Goal: Communication & Community: Answer question/provide support

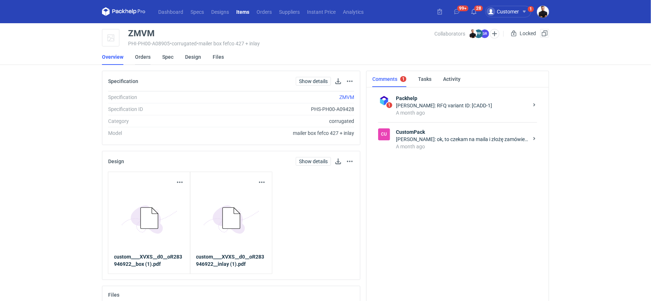
click at [141, 59] on link "Orders" at bounding box center [143, 57] width 16 height 16
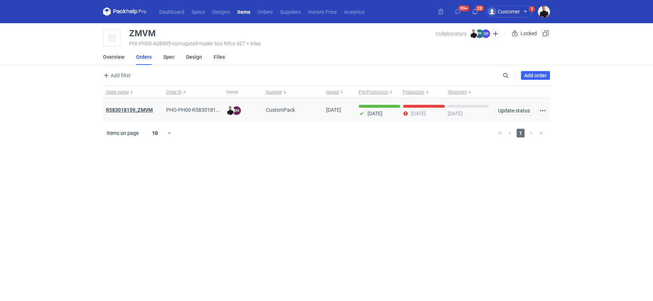
click at [142, 111] on strong "R583018159_ZMVM" at bounding box center [129, 110] width 47 height 6
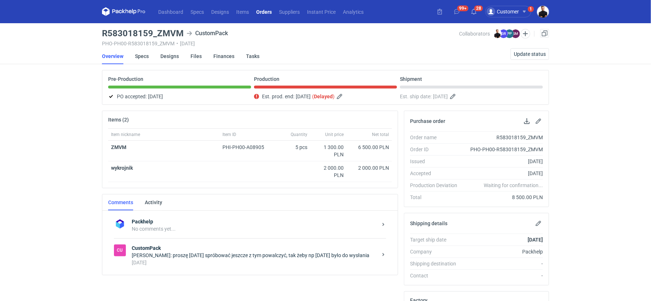
click at [191, 246] on strong "CustomPack" at bounding box center [255, 248] width 246 height 7
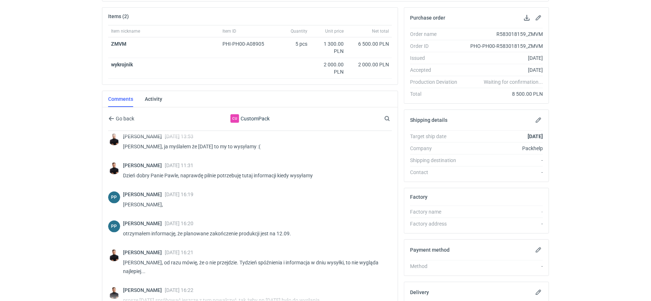
scroll to position [173, 0]
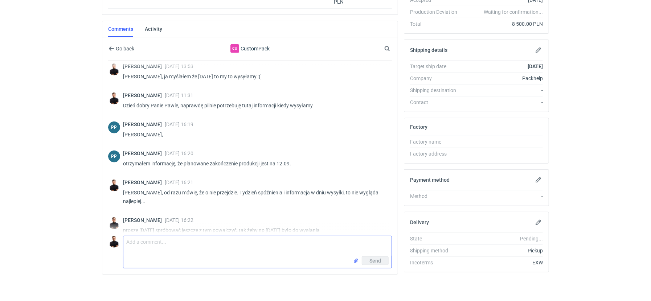
click at [185, 239] on textarea "Comment message" at bounding box center [257, 246] width 268 height 20
click at [180, 238] on textarea "Dzień dobry [PERSON_NAME], uda się wysłać [DATE]?" at bounding box center [257, 246] width 268 height 20
click at [199, 254] on textarea "Dzień dobry [PERSON_NAME], uda się wysłać [DATE] próbki do klienta i do nas? Cz…" at bounding box center [257, 248] width 268 height 25
click at [267, 254] on textarea "Dzień dobry [PERSON_NAME], uda się wysłać [DATE] próbki do klienta i do nas? Cz…" at bounding box center [257, 248] width 268 height 25
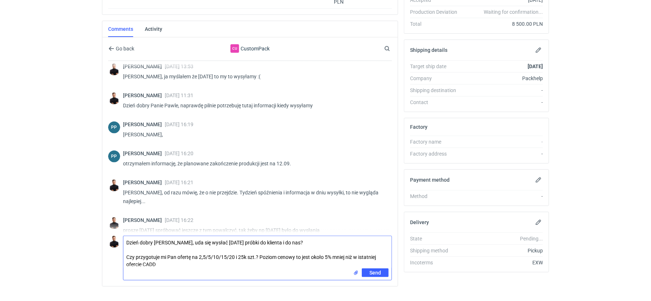
click at [362, 255] on textarea "Dzień dobry [PERSON_NAME], uda się wysłać [DATE] próbki do klienta i do nas? Cz…" at bounding box center [257, 252] width 268 height 32
click at [238, 254] on textarea "Dzień dobry [PERSON_NAME], uda się wysłać [DATE] próbki do klienta i do nas? Cz…" at bounding box center [257, 252] width 268 height 32
type textarea "Dzień dobry [PERSON_NAME], uda się wysłać [DATE] próbki do klienta i do nas? Cz…"
click at [371, 270] on span "Send" at bounding box center [375, 272] width 12 height 5
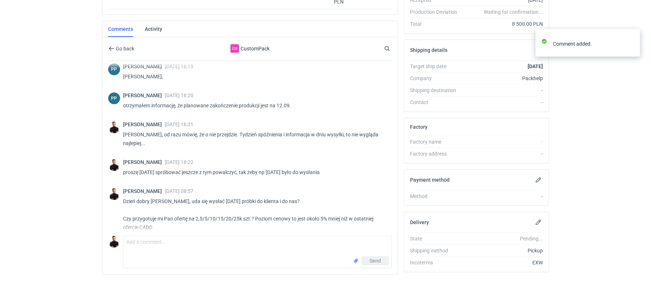
scroll to position [590, 0]
